Goal: Task Accomplishment & Management: Manage account settings

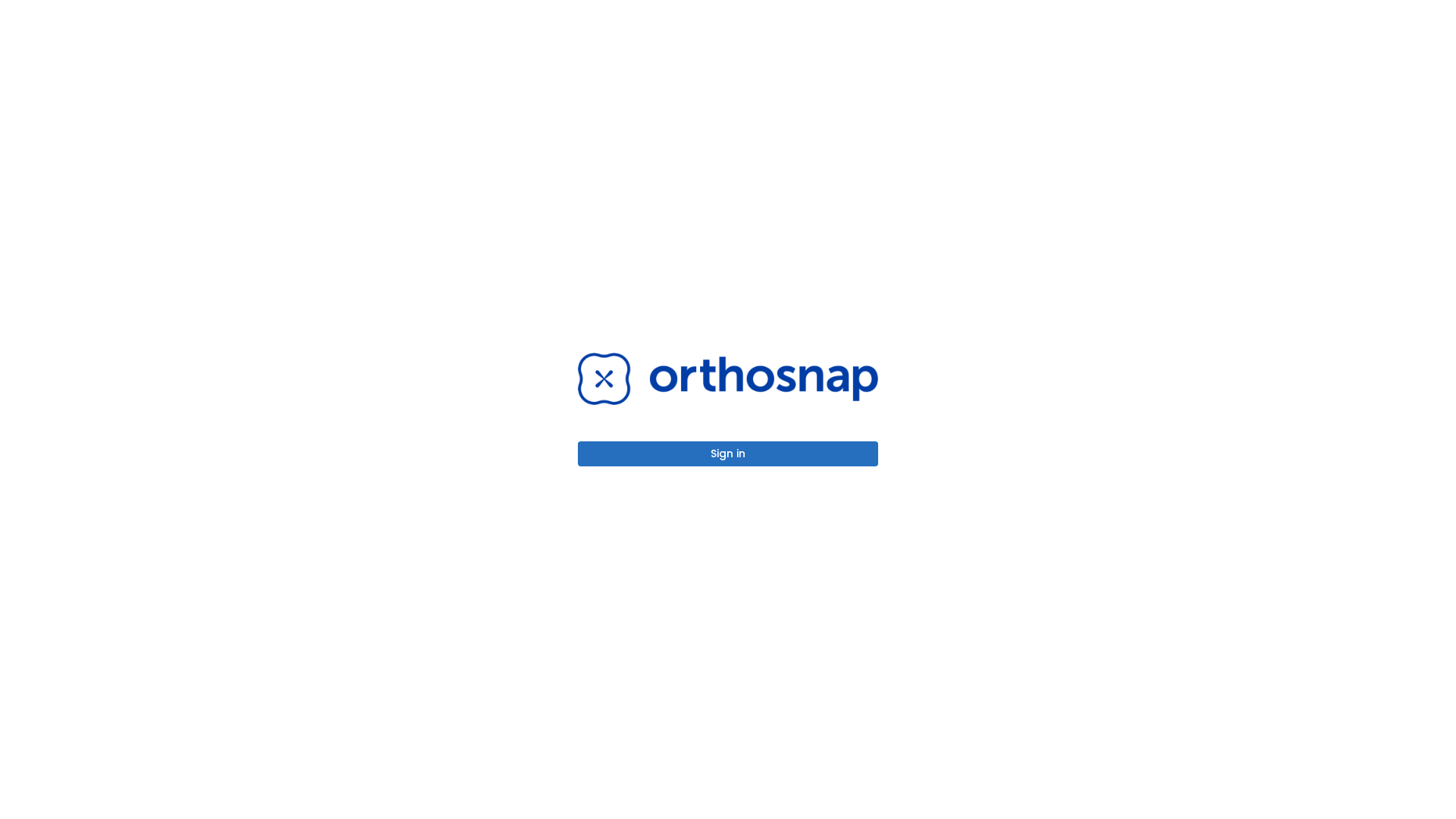
click at [728, 454] on button "Sign in" at bounding box center [728, 453] width 300 height 25
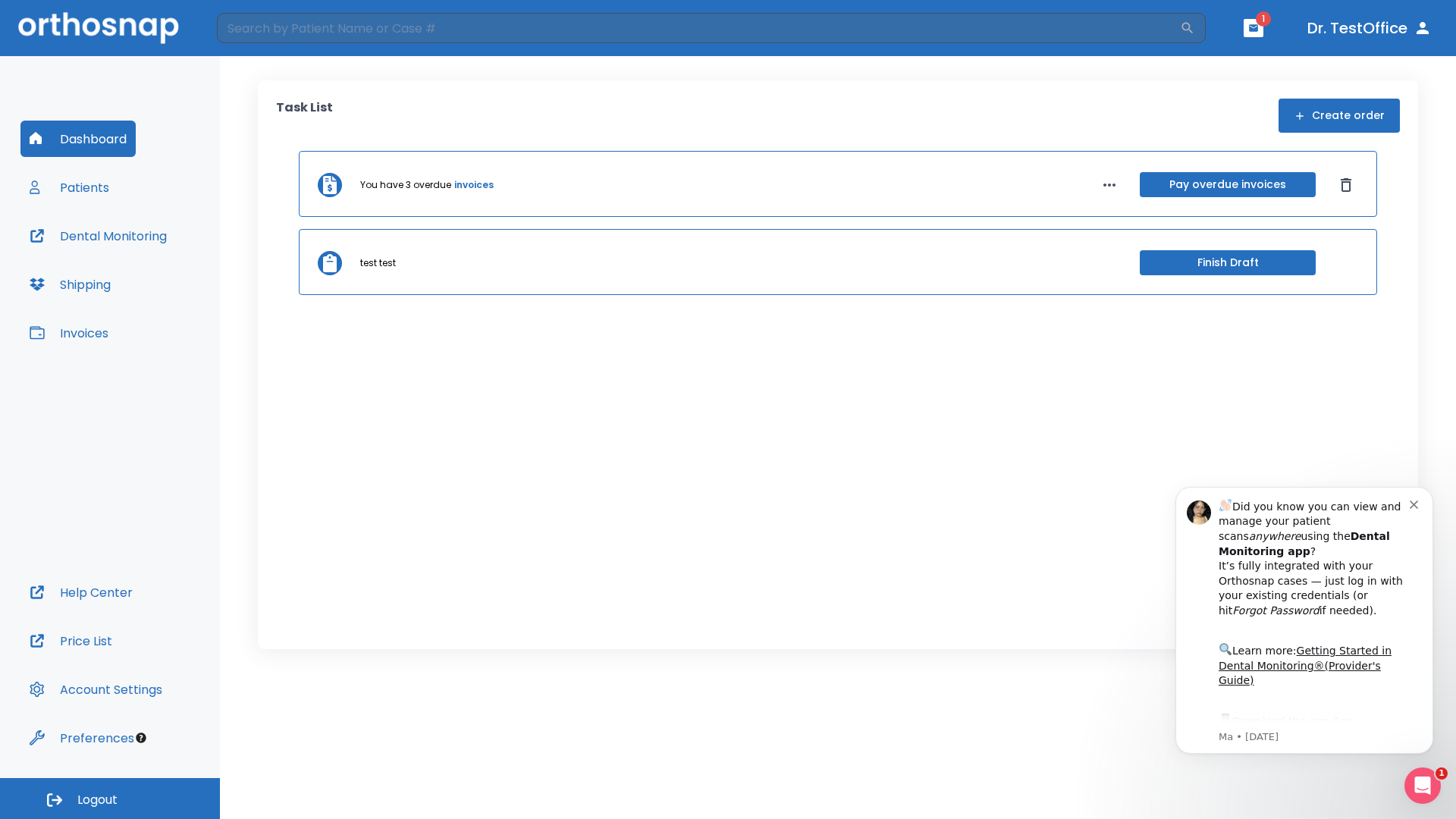
click at [110, 799] on span "Logout" at bounding box center [97, 800] width 41 height 17
